Goal: Transaction & Acquisition: Purchase product/service

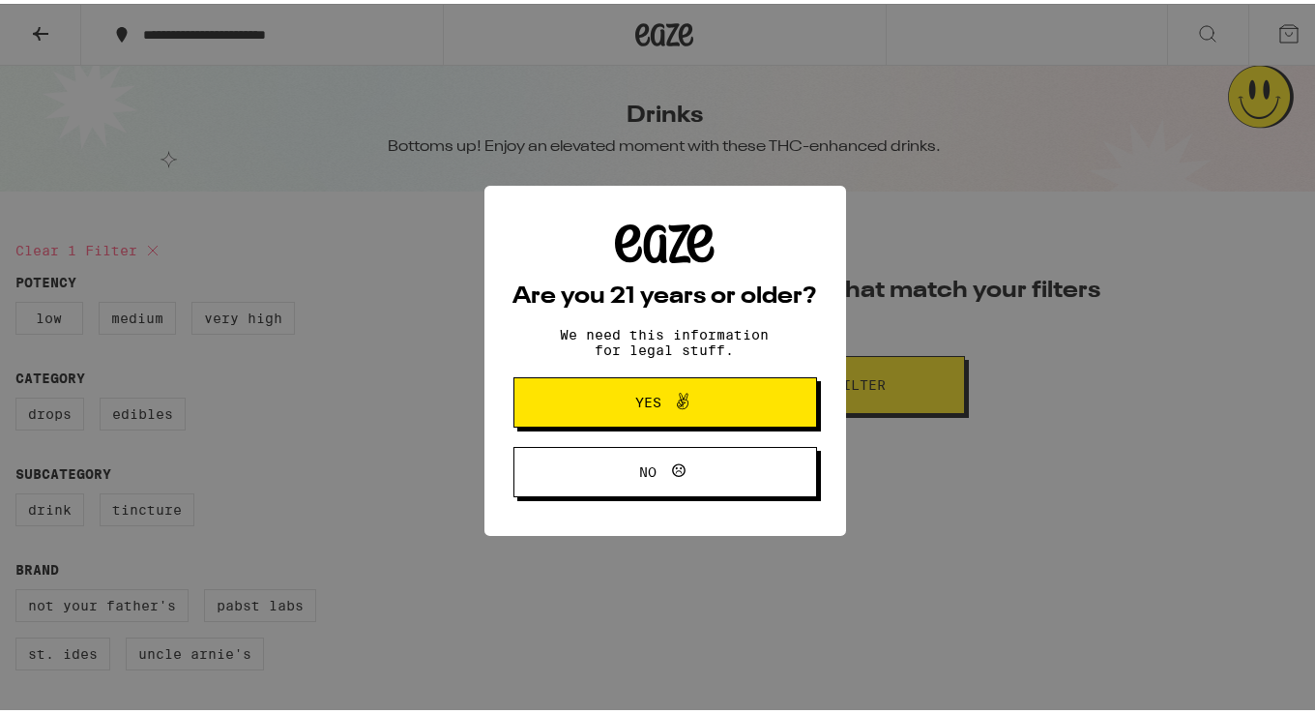
click at [723, 398] on span "Yes" at bounding box center [665, 398] width 147 height 25
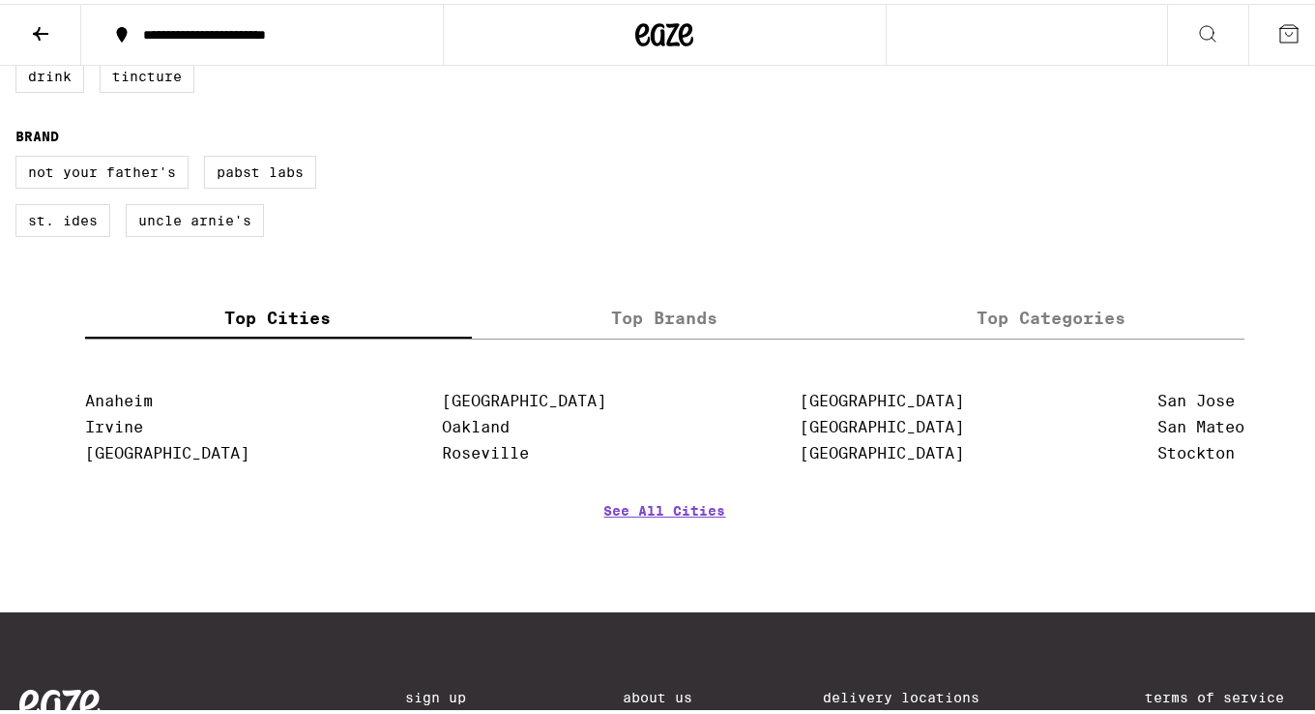
scroll to position [434, 0]
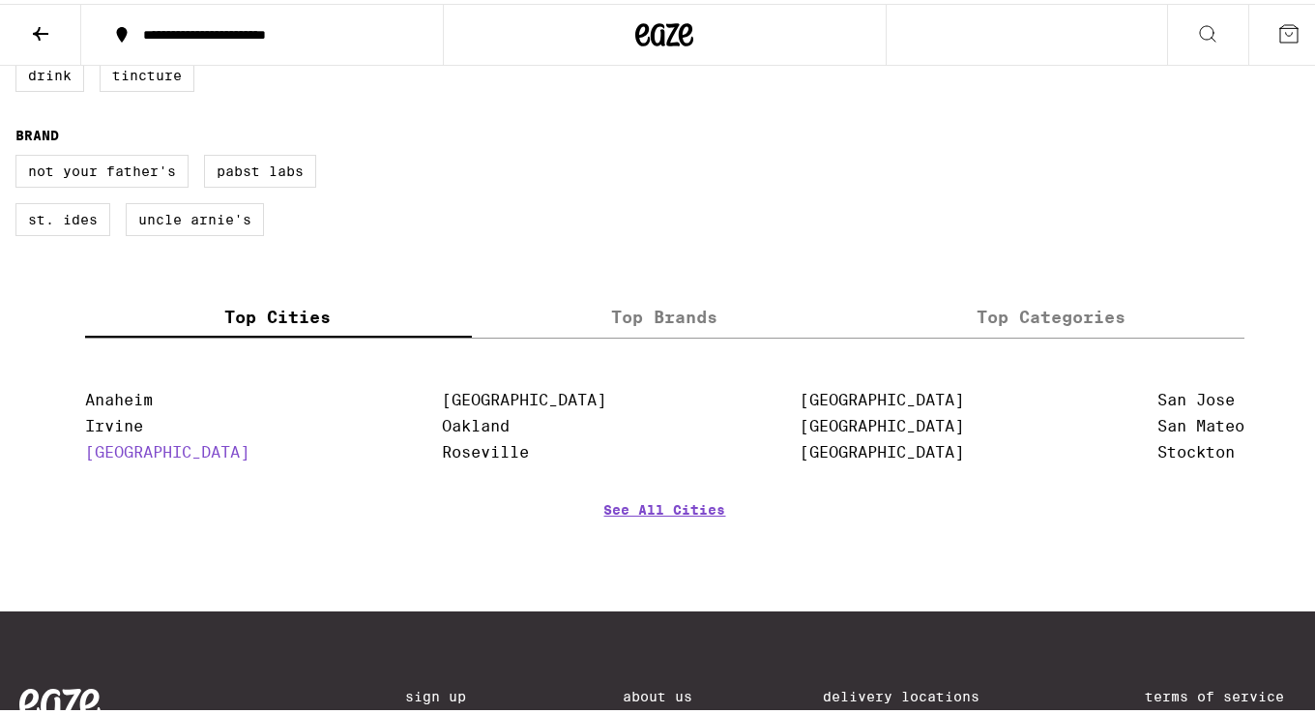
click at [151, 457] on link "[GEOGRAPHIC_DATA]" at bounding box center [167, 448] width 164 height 18
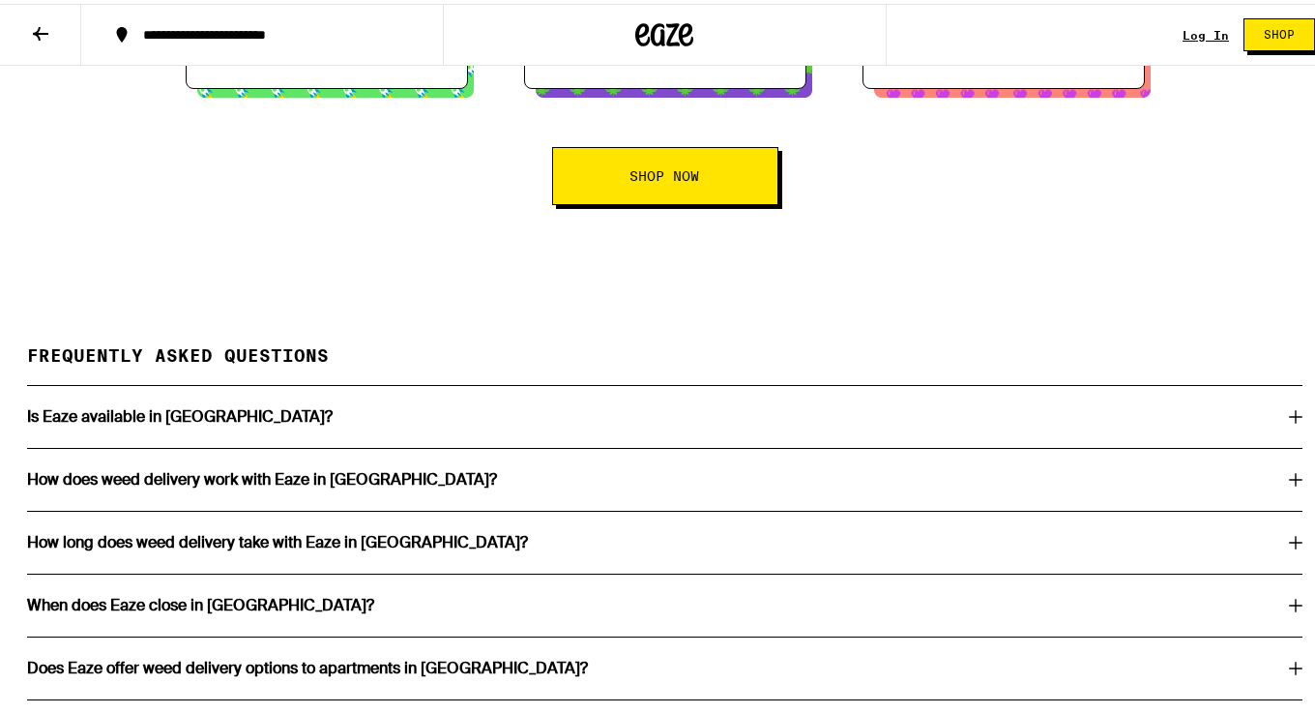
scroll to position [3264, 0]
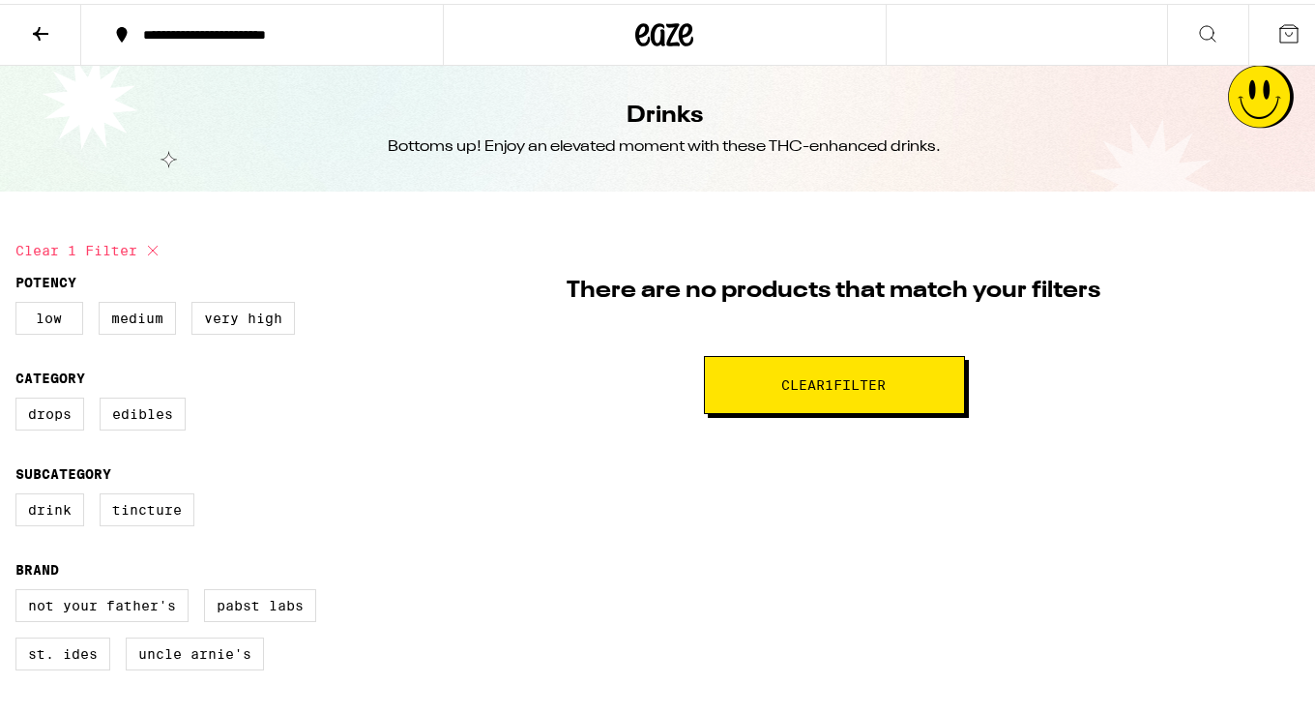
click at [42, 18] on icon at bounding box center [40, 29] width 23 height 23
